Goal: Information Seeking & Learning: Learn about a topic

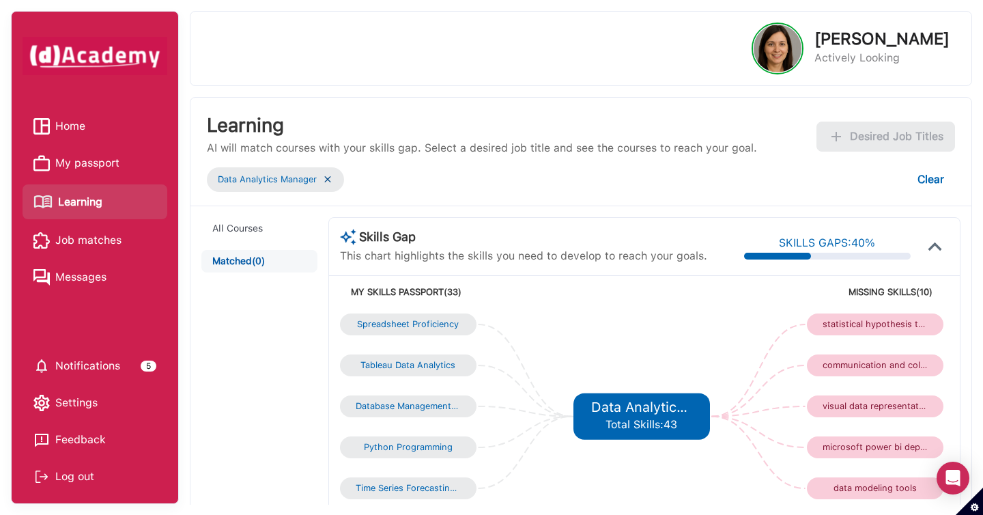
scroll to position [229, 0]
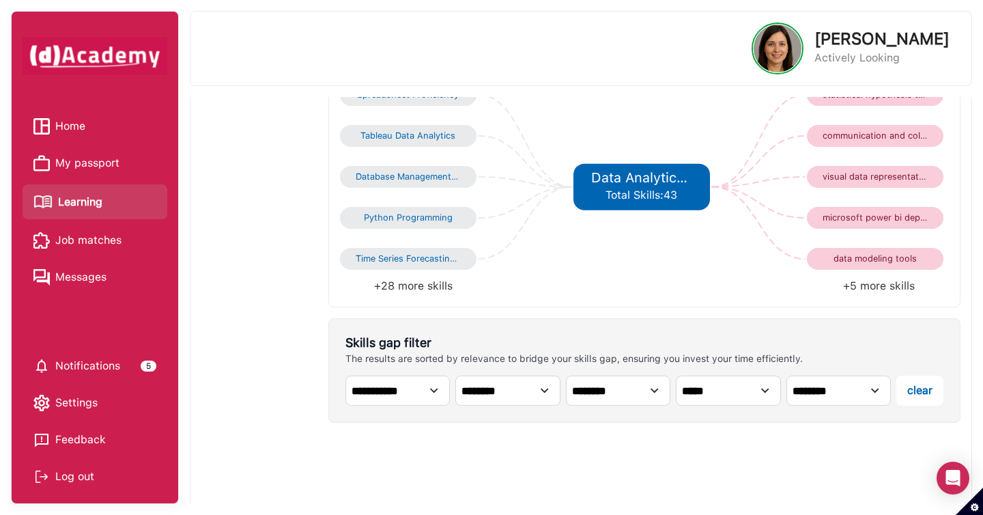
click at [902, 289] on li "+5 more skills" at bounding box center [796, 285] width 304 height 19
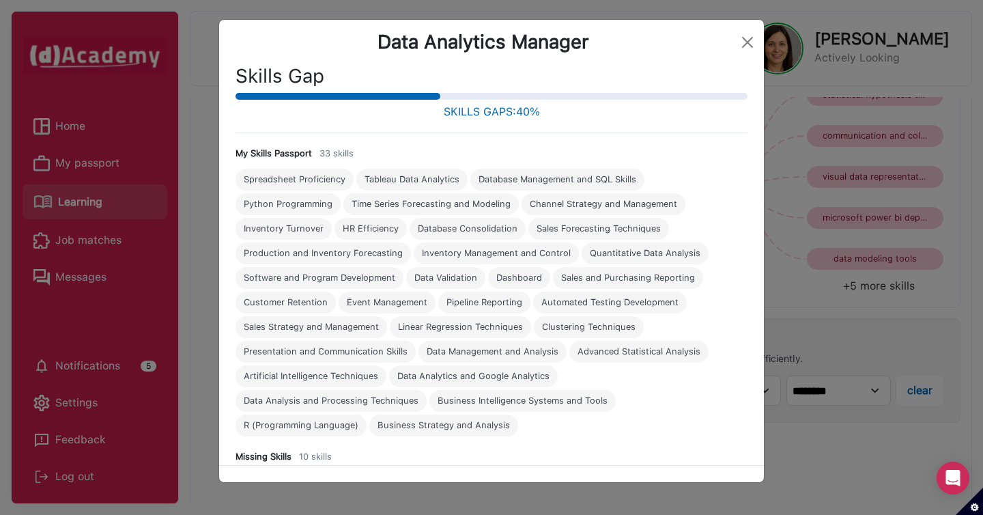
scroll to position [113, 0]
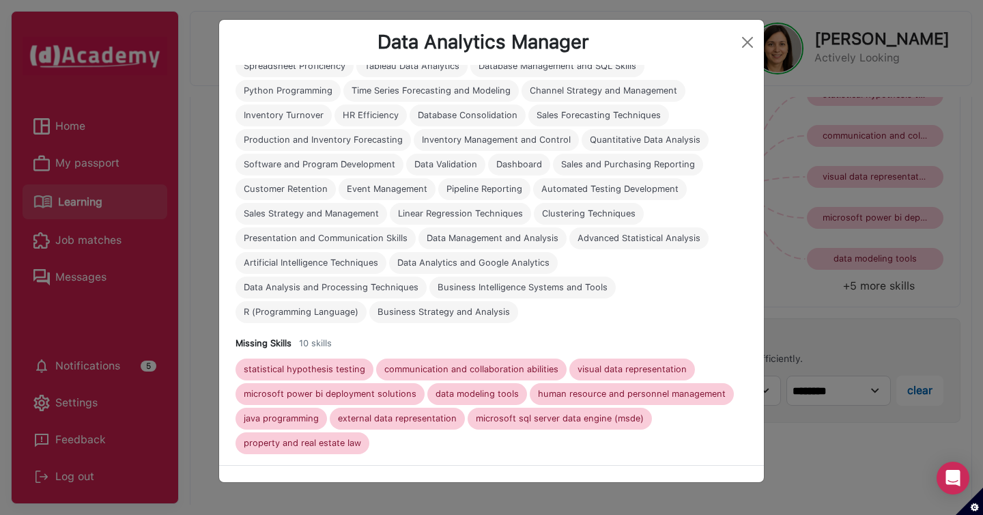
click at [499, 395] on div "data modeling tools" at bounding box center [476, 393] width 83 height 11
copy div "data modeling tools"
click at [618, 369] on div "visual data representation" at bounding box center [631, 369] width 109 height 11
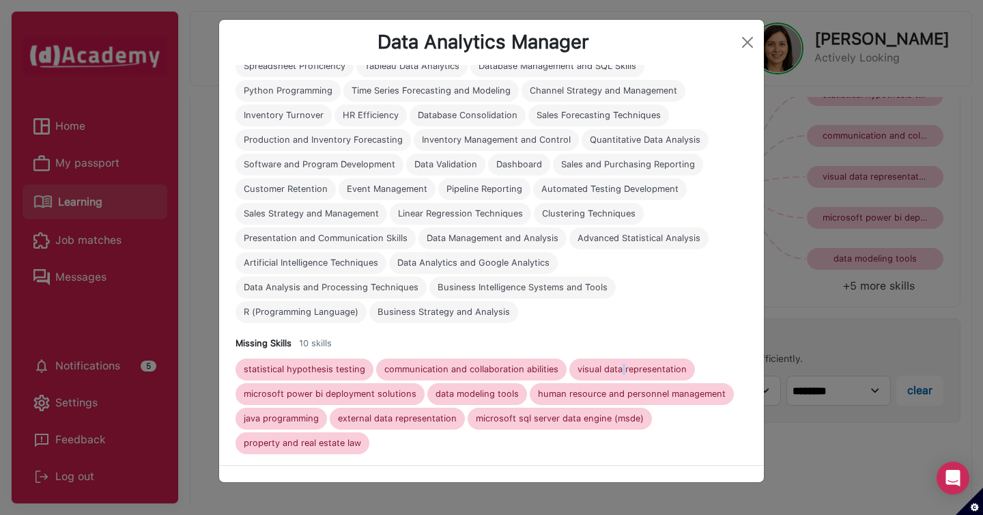
click at [618, 369] on div "visual data representation" at bounding box center [631, 369] width 109 height 11
copy div "visual data representation"
click at [448, 366] on div "communication and collaboration abilities" at bounding box center [471, 369] width 174 height 11
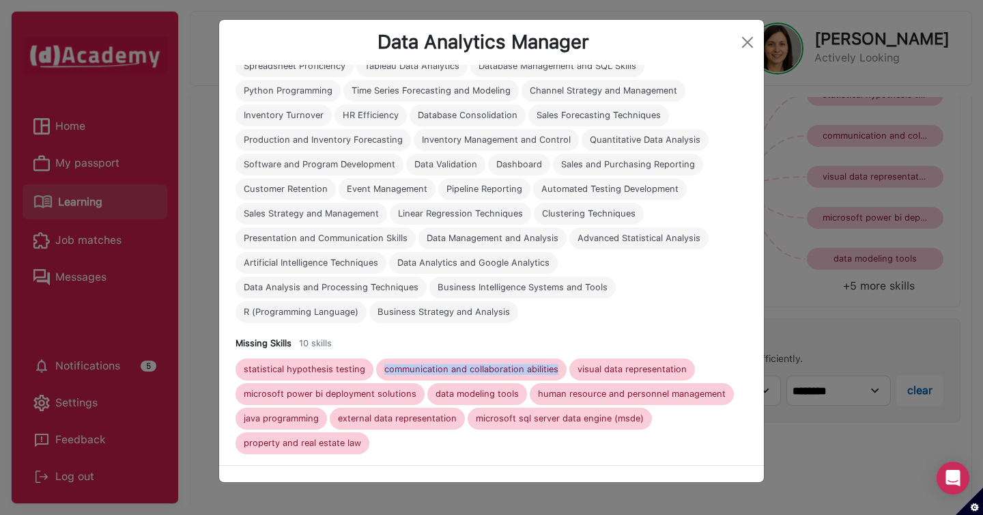
click at [448, 366] on div "communication and collaboration abilities" at bounding box center [471, 369] width 174 height 11
copy div "communication and collaboration abilities"
click at [349, 375] on div "statistical hypothesis testing" at bounding box center [304, 369] width 138 height 22
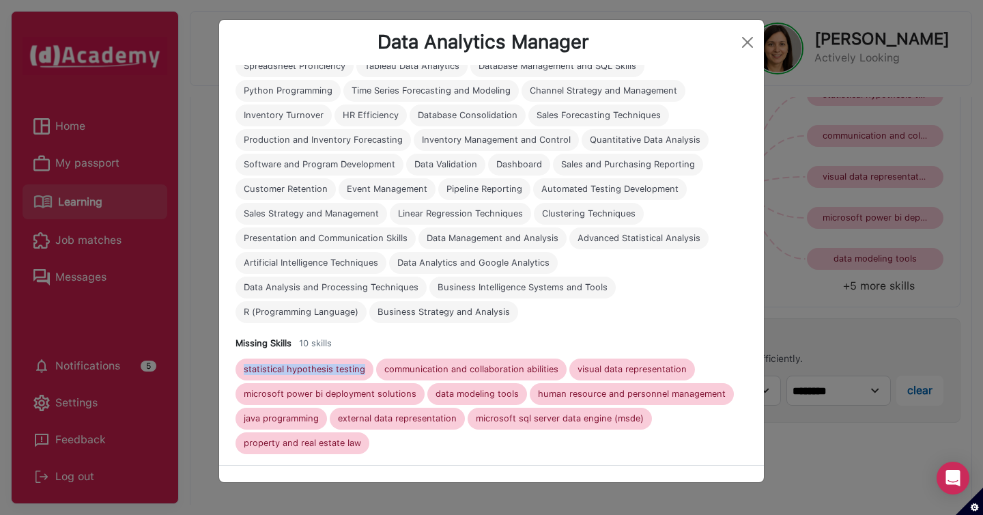
copy div "statistical hypothesis testing"
click at [336, 445] on div "property and real estate law" at bounding box center [302, 442] width 117 height 11
copy div "property and real estate law"
